Goal: Task Accomplishment & Management: Manage account settings

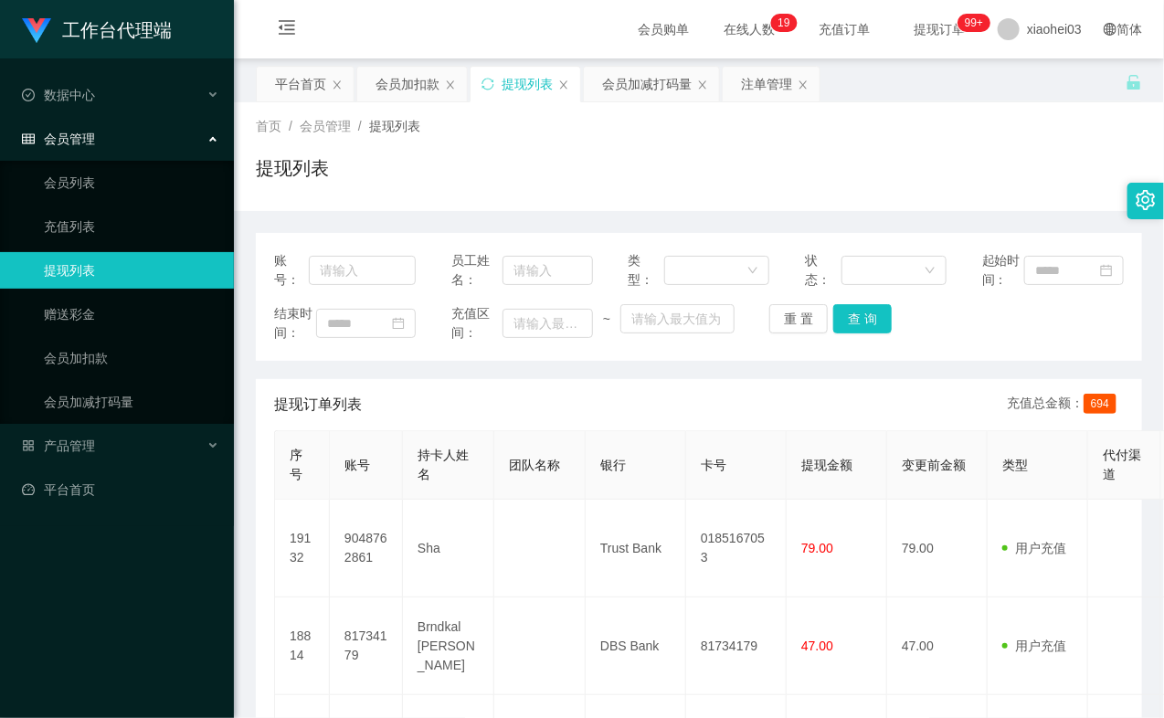
drag, startPoint x: 578, startPoint y: 90, endPoint x: 505, endPoint y: 137, distance: 87.2
click at [892, 73] on div "平台首页 会员加扣款 提现列表 会员加减打码量 注单管理" at bounding box center [691, 97] width 870 height 63
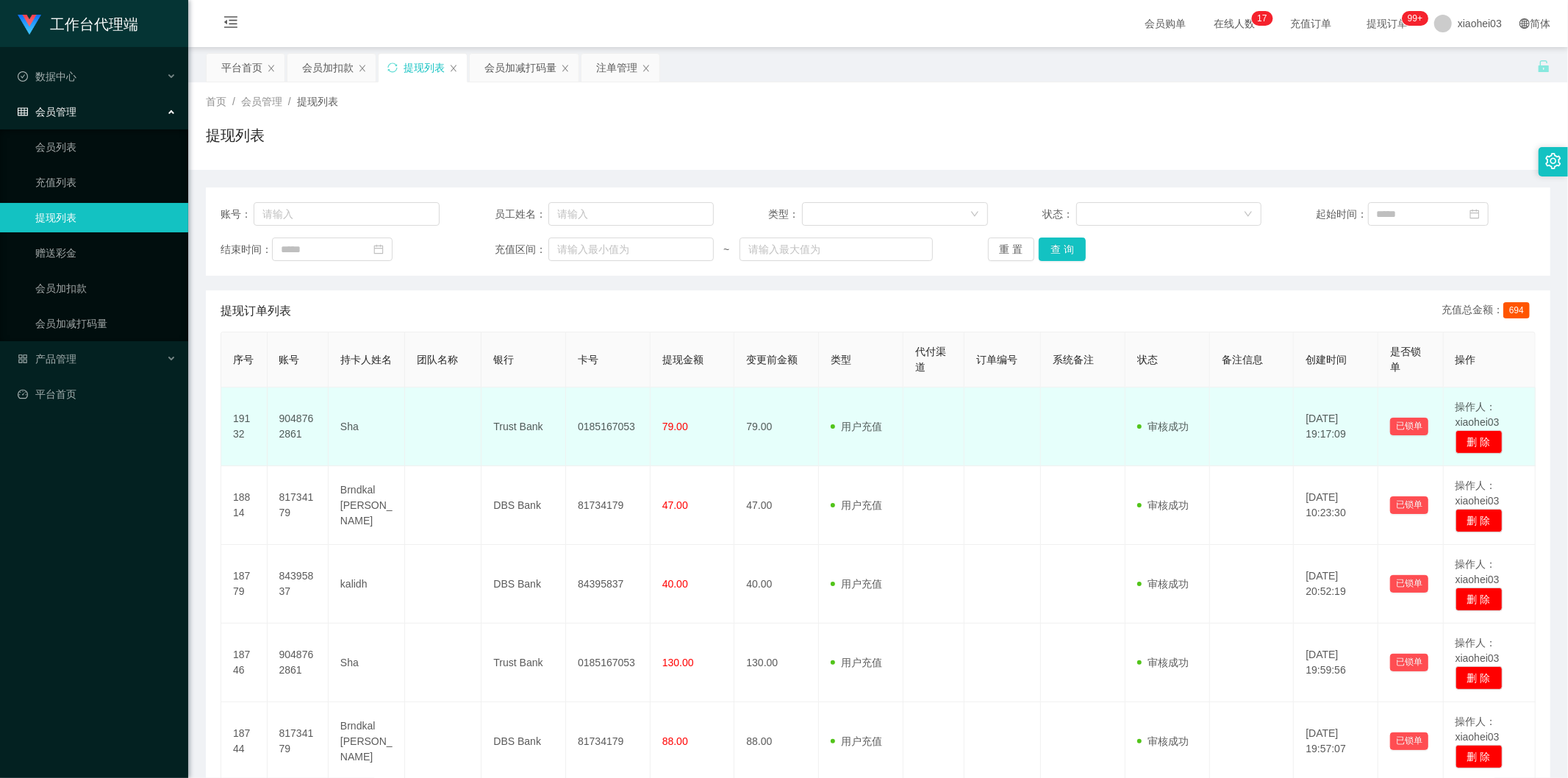
click at [303, 412] on td "9048762861" at bounding box center [299, 427] width 61 height 79
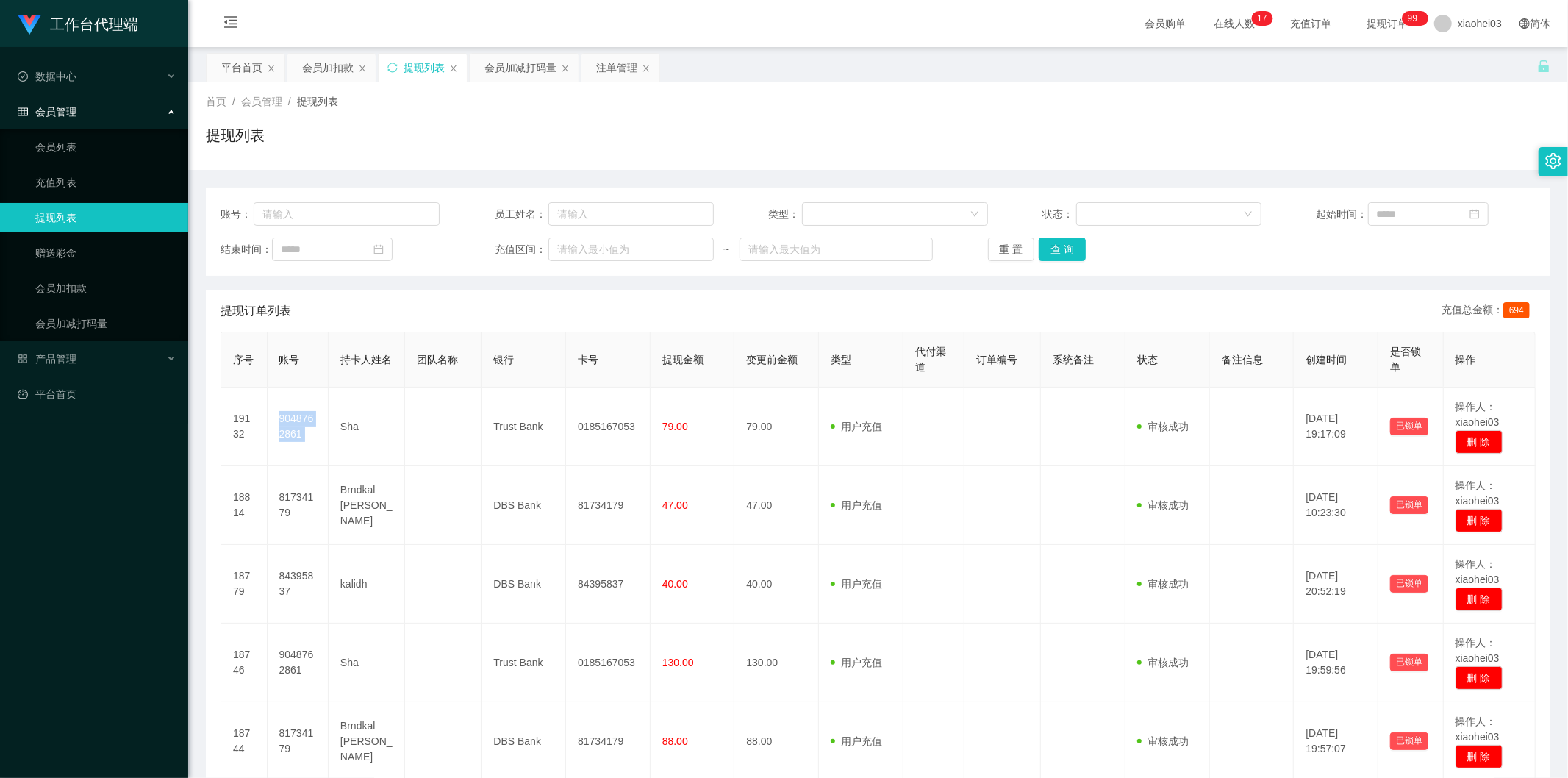
copy td "9048762861"
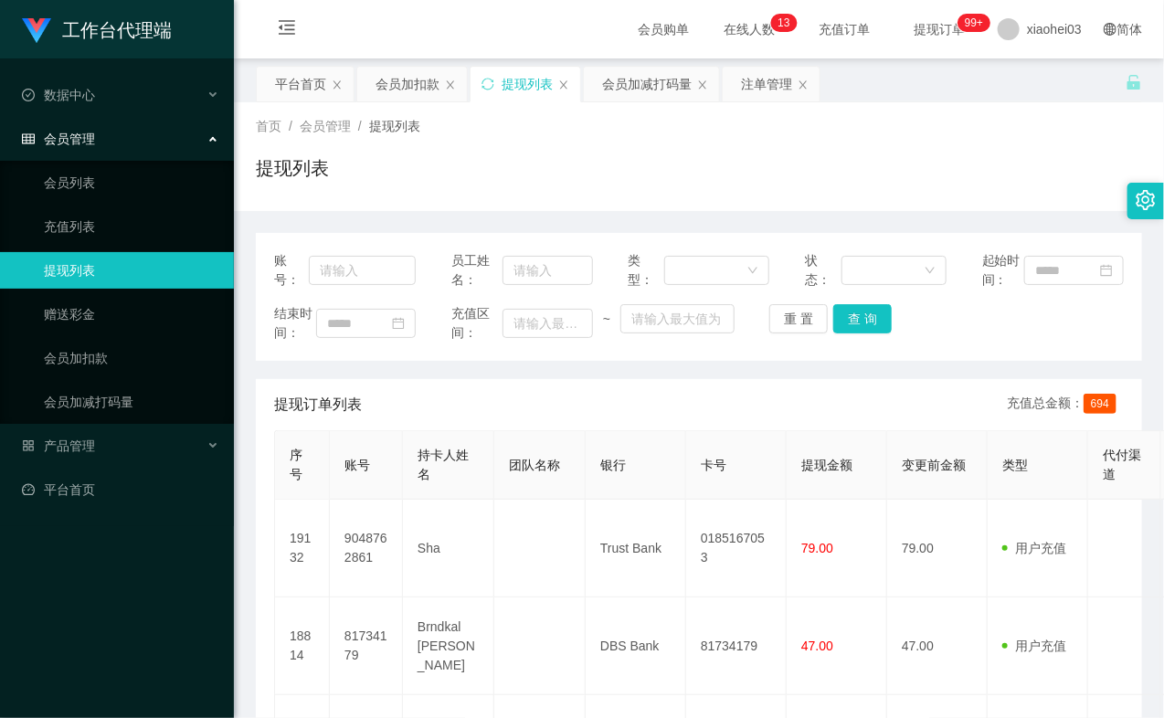
click at [497, 430] on div "提现订单列表 充值总金额： 694" at bounding box center [699, 404] width 850 height 51
click at [421, 417] on div "提现订单列表 充值总金额： 694" at bounding box center [699, 404] width 850 height 51
click at [552, 343] on div "结束时间： 充值区间： ~ 重 置 查 询" at bounding box center [699, 323] width 850 height 38
click at [691, 157] on div "提现列表" at bounding box center [699, 175] width 886 height 42
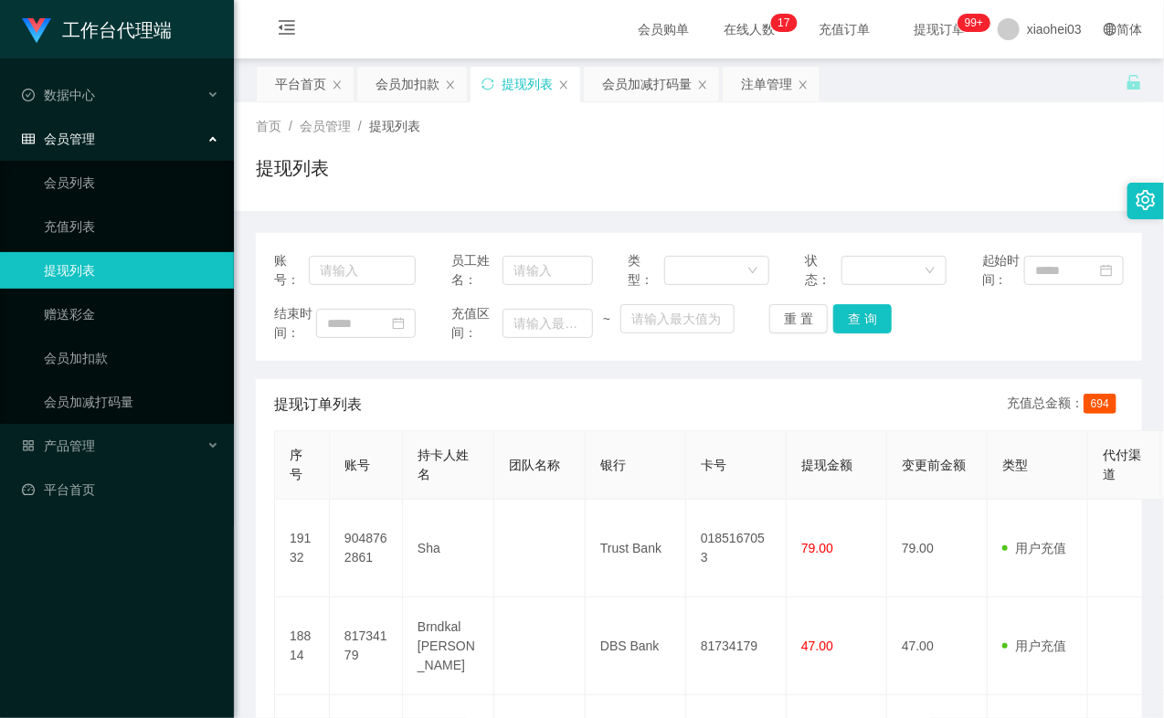
click at [705, 148] on div "首页 / 会员管理 / 提现列表 / 提现列表" at bounding box center [699, 156] width 886 height 79
click at [701, 140] on div "首页 / 会员管理 / 提现列表 / 提现列表" at bounding box center [699, 156] width 886 height 79
click at [692, 140] on div "首页 / 会员管理 / 提现列表 / 提现列表" at bounding box center [699, 156] width 886 height 79
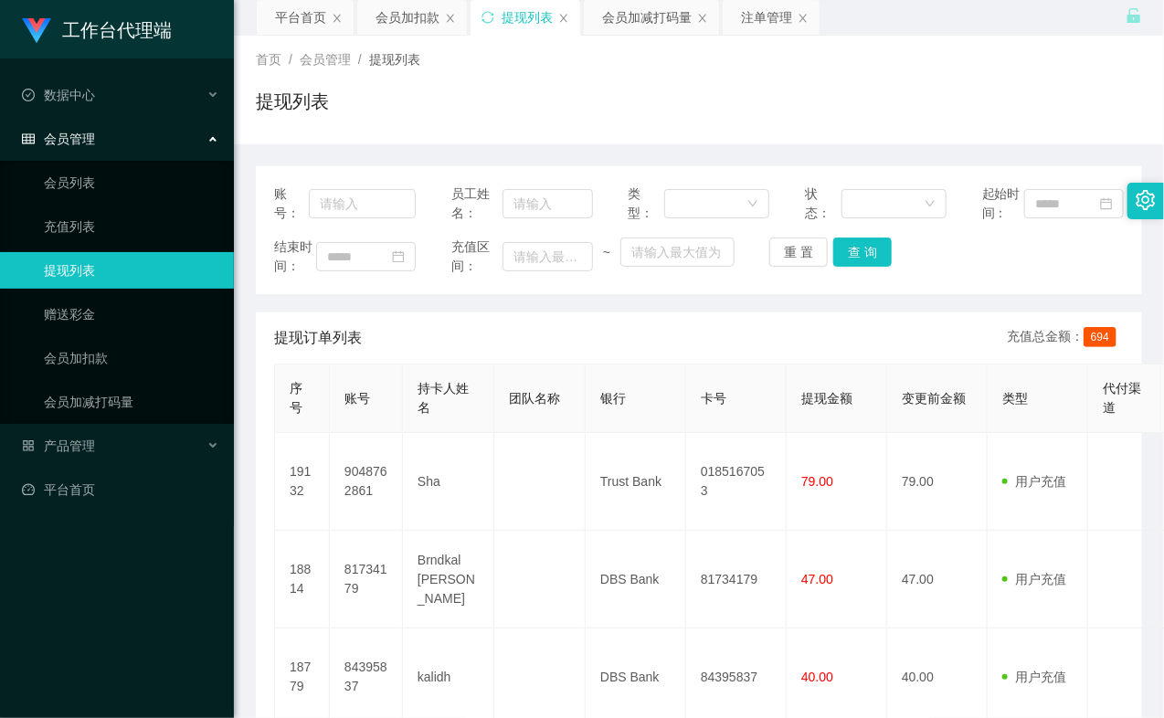
scroll to position [203, 0]
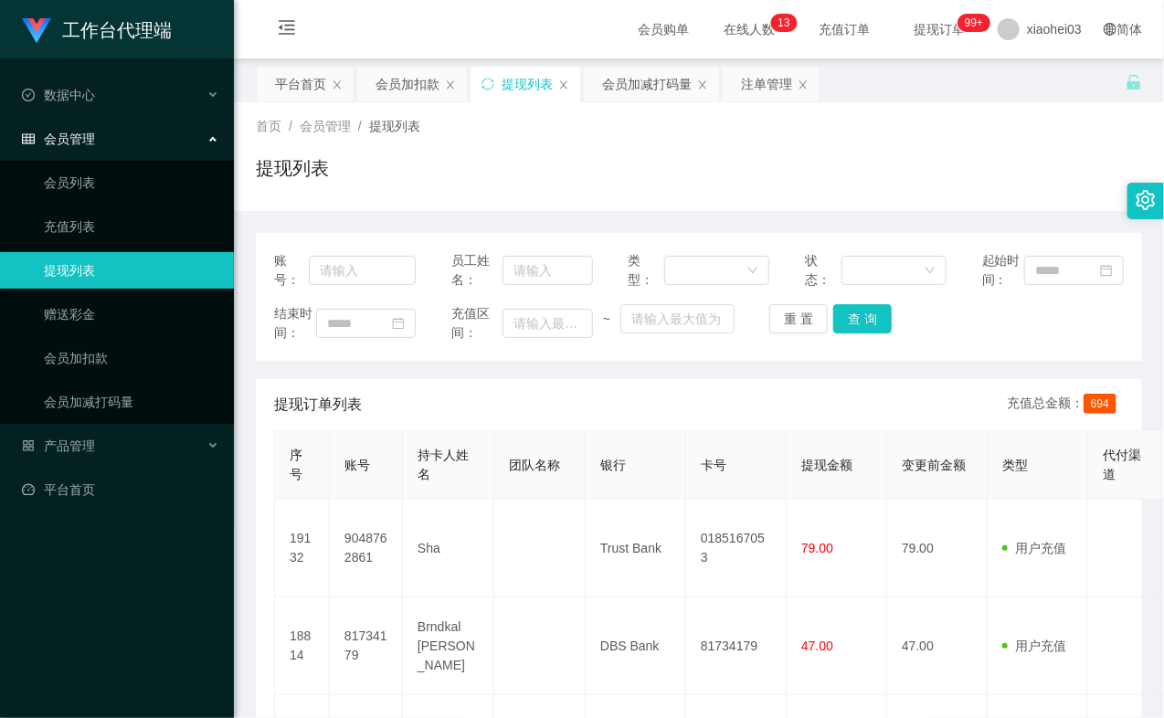
drag, startPoint x: 959, startPoint y: 129, endPoint x: 911, endPoint y: 128, distance: 48.4
click at [955, 129] on div "首页 / 会员管理 / 提现列表 /" at bounding box center [699, 126] width 886 height 19
